Goal: Transaction & Acquisition: Purchase product/service

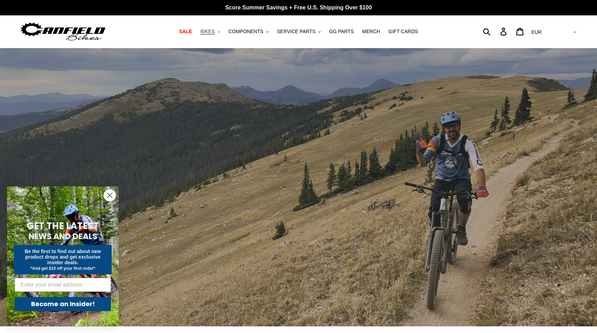
click at [215, 31] on span "BIKES" at bounding box center [207, 32] width 14 height 6
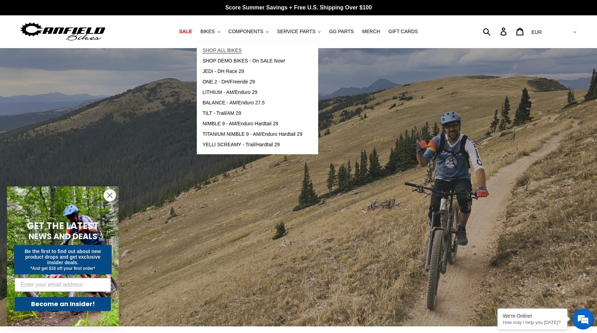
click at [237, 52] on span "SHOP ALL BIKES" at bounding box center [221, 50] width 39 height 6
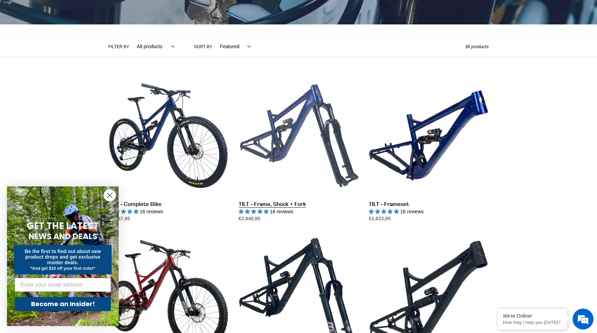
scroll to position [129, 0]
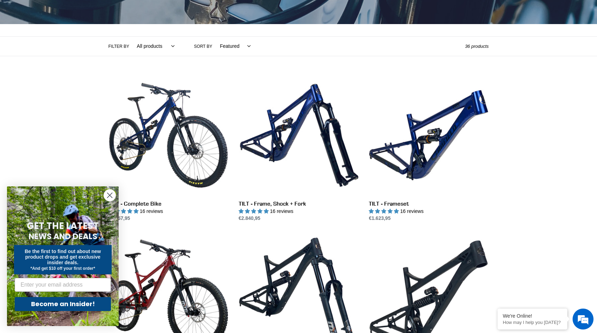
click at [108, 196] on icon "Close dialog" at bounding box center [109, 195] width 5 height 5
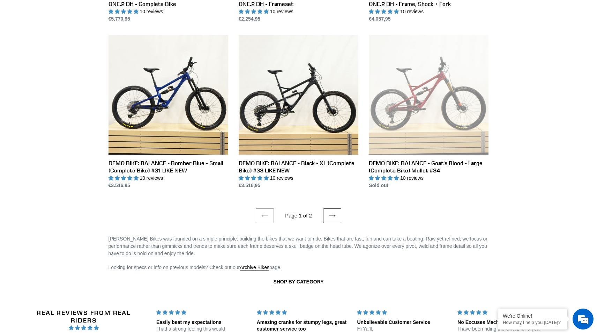
scroll to position [1295, 0]
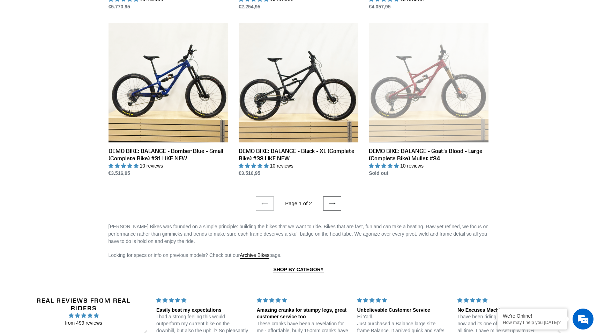
click at [333, 201] on icon at bounding box center [332, 203] width 7 height 7
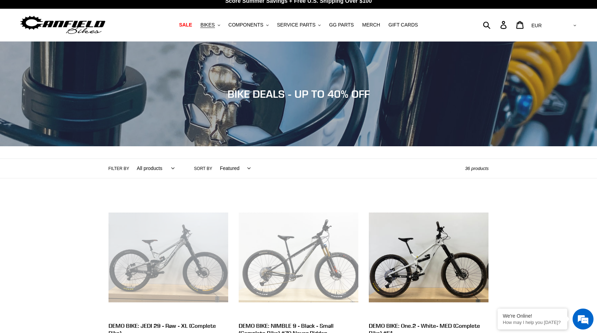
scroll to position [6, 0]
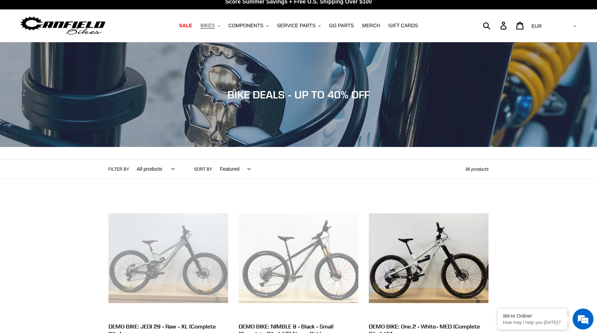
click at [208, 27] on span "BIKES" at bounding box center [207, 26] width 14 height 6
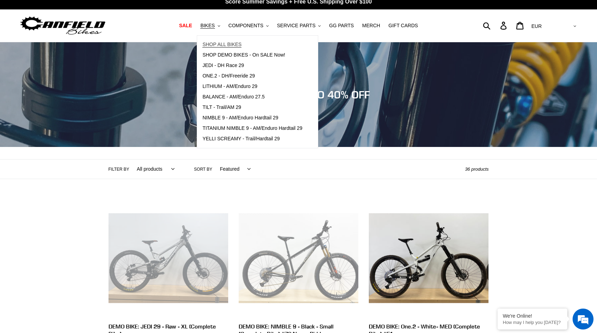
scroll to position [0, 0]
click at [232, 47] on span "SHOP ALL BIKES" at bounding box center [221, 45] width 39 height 6
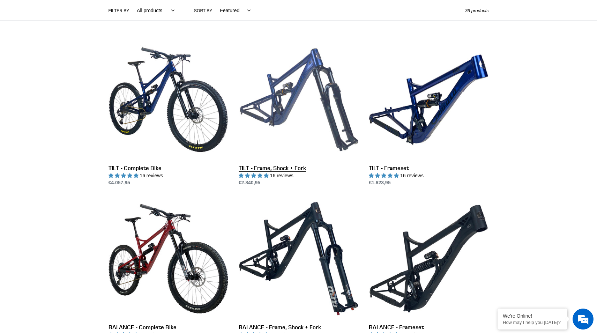
scroll to position [165, 0]
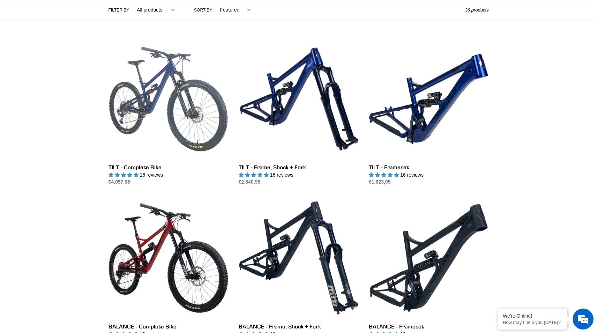
click at [155, 100] on link "TILT - Complete Bike" at bounding box center [168, 112] width 120 height 147
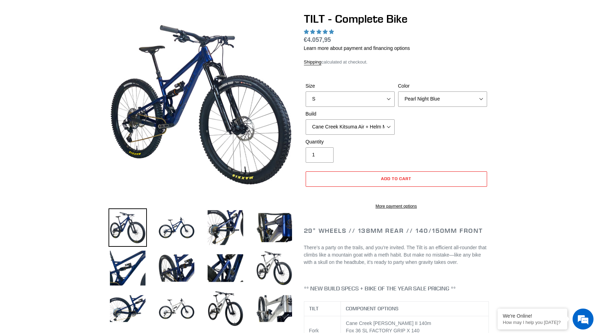
scroll to position [180, 0]
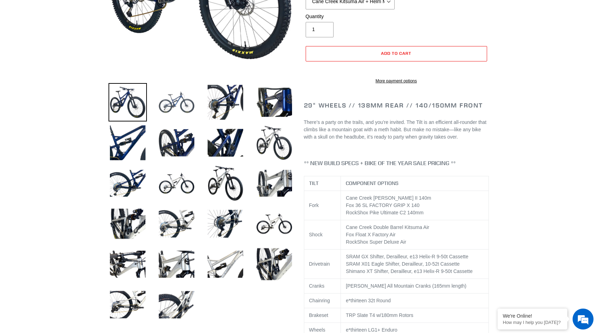
select select "highest-rating"
click at [170, 107] on img at bounding box center [176, 102] width 38 height 38
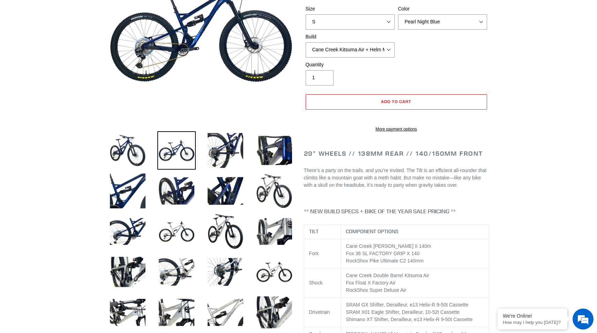
scroll to position [84, 0]
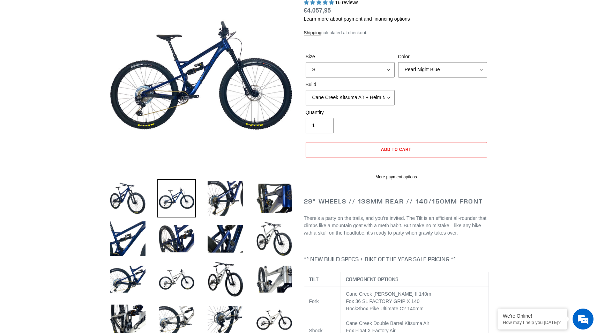
click at [412, 70] on select "Pearl Night Blue Stealth Silver Raw" at bounding box center [442, 69] width 89 height 15
click at [398, 62] on select "Pearl Night Blue Stealth Silver Raw" at bounding box center [442, 69] width 89 height 15
click at [412, 70] on select "Pearl Night Blue Stealth Silver Raw" at bounding box center [442, 69] width 89 height 15
select select "Raw"
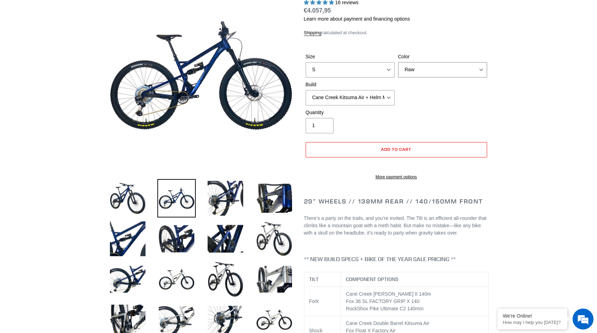
click at [398, 62] on select "Pearl Night Blue Stealth Silver Raw" at bounding box center [442, 69] width 89 height 15
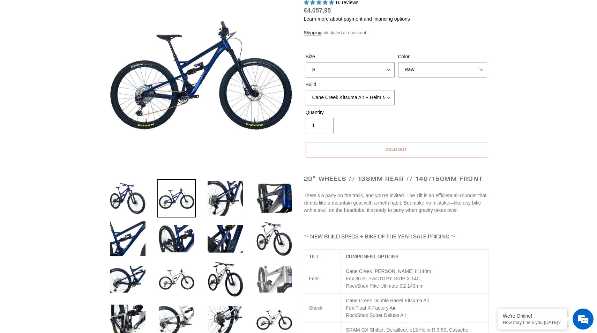
click at [265, 269] on img at bounding box center [274, 279] width 38 height 38
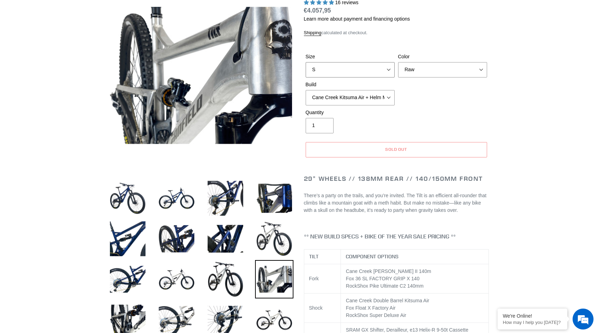
click at [364, 71] on select "S M L" at bounding box center [350, 69] width 89 height 15
select select "M"
click at [306, 62] on select "S M L" at bounding box center [350, 69] width 89 height 15
click at [352, 101] on select "Cane Creek Kitsuma Air + Helm MKII 140 + SRAM GX Cane Creek Kitsuma Air + Helm …" at bounding box center [350, 97] width 89 height 15
select select "Fox Float X + 36 SL Factory Grip X 140 + SRAM GX"
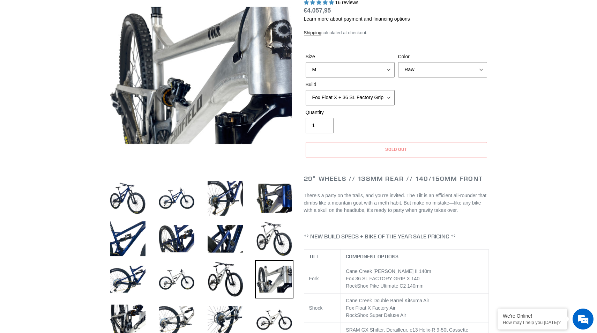
click at [306, 90] on select "Cane Creek Kitsuma Air + Helm MKII 140 + SRAM GX Cane Creek Kitsuma Air + Helm …" at bounding box center [350, 97] width 89 height 15
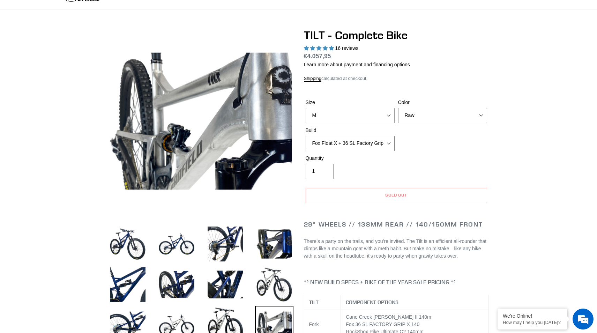
scroll to position [41, 0]
